Goal: Use online tool/utility: Utilize a website feature to perform a specific function

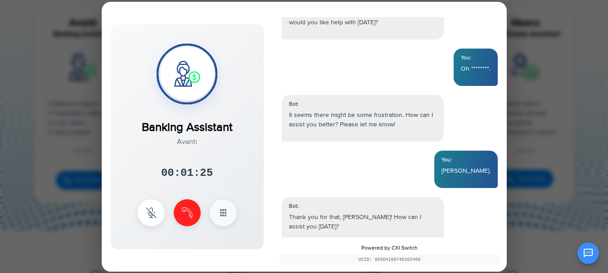
scroll to position [897, 0]
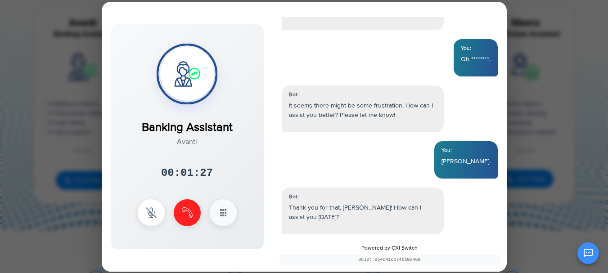
click at [191, 225] on div at bounding box center [187, 212] width 99 height 27
click at [188, 215] on img at bounding box center [187, 211] width 11 height 11
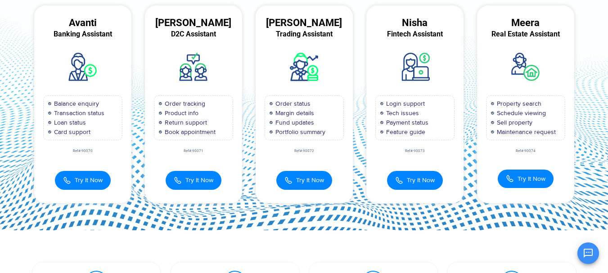
scroll to position [944, 0]
click at [90, 186] on button "Try It Now" at bounding box center [83, 179] width 56 height 19
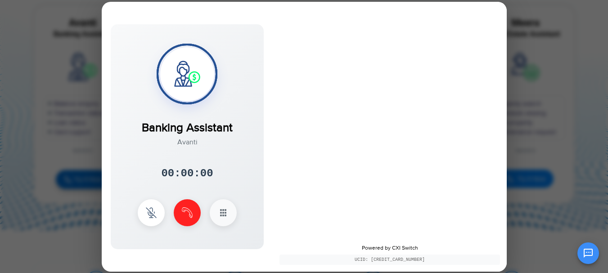
scroll to position [0, 0]
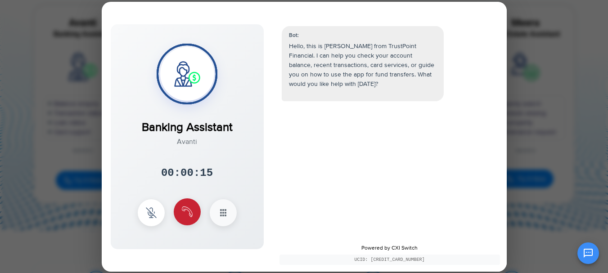
click at [192, 221] on button at bounding box center [187, 211] width 27 height 27
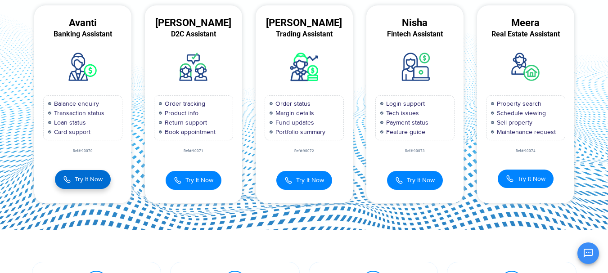
click at [102, 184] on span "Try It Now" at bounding box center [89, 179] width 28 height 9
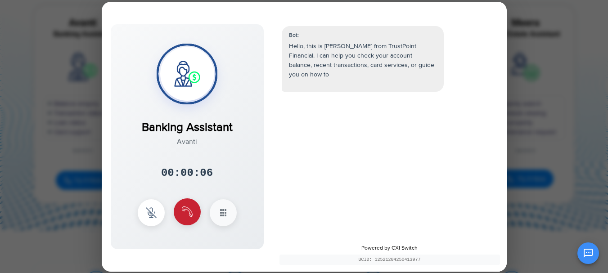
click at [193, 213] on button at bounding box center [187, 211] width 27 height 27
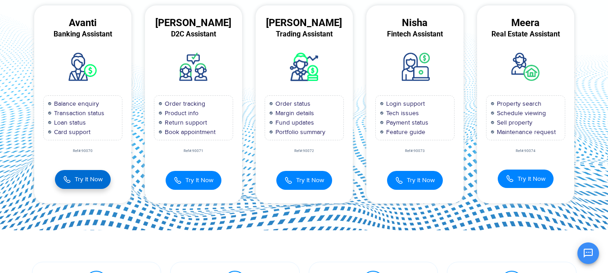
click at [101, 179] on span "Try It Now" at bounding box center [89, 179] width 28 height 9
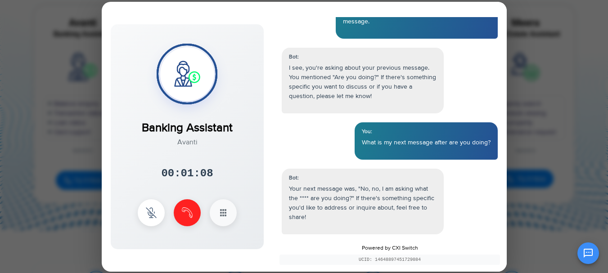
scroll to position [564, 0]
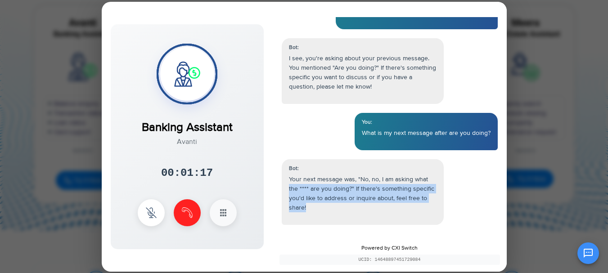
drag, startPoint x: 315, startPoint y: 209, endPoint x: 288, endPoint y: 187, distance: 34.8
click at [289, 187] on p "Your next message was, "No, no, I am asking what the **** are you doing?" If th…" at bounding box center [363, 194] width 148 height 38
click at [178, 205] on button at bounding box center [187, 211] width 27 height 27
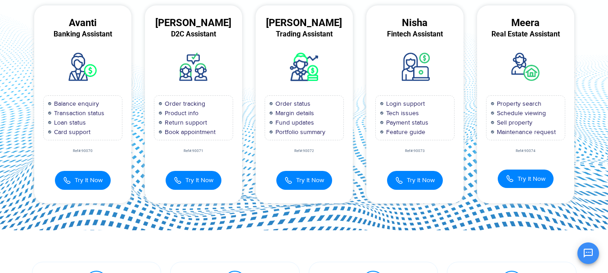
scroll to position [611, 0]
